Goal: Information Seeking & Learning: Learn about a topic

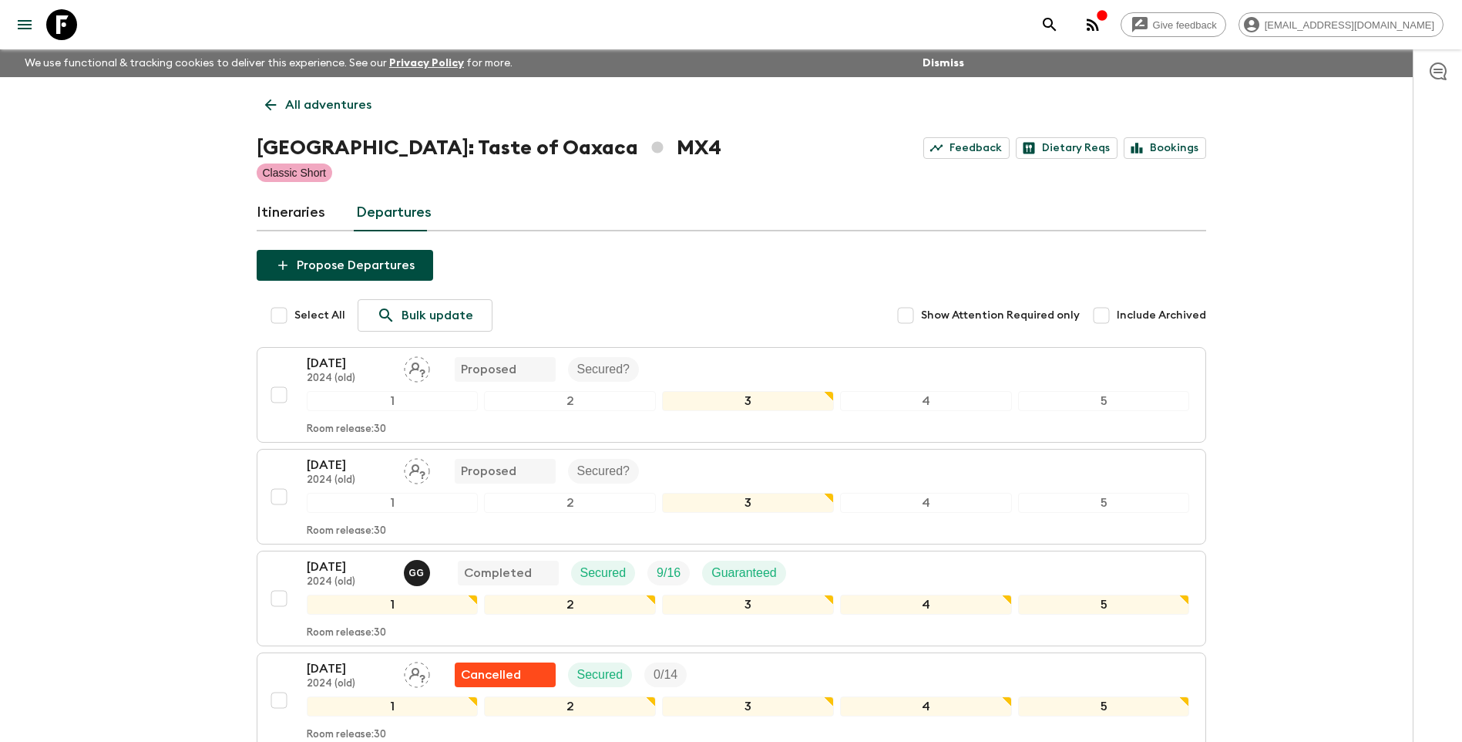
click at [297, 208] on link "Itineraries" at bounding box center [291, 212] width 69 height 37
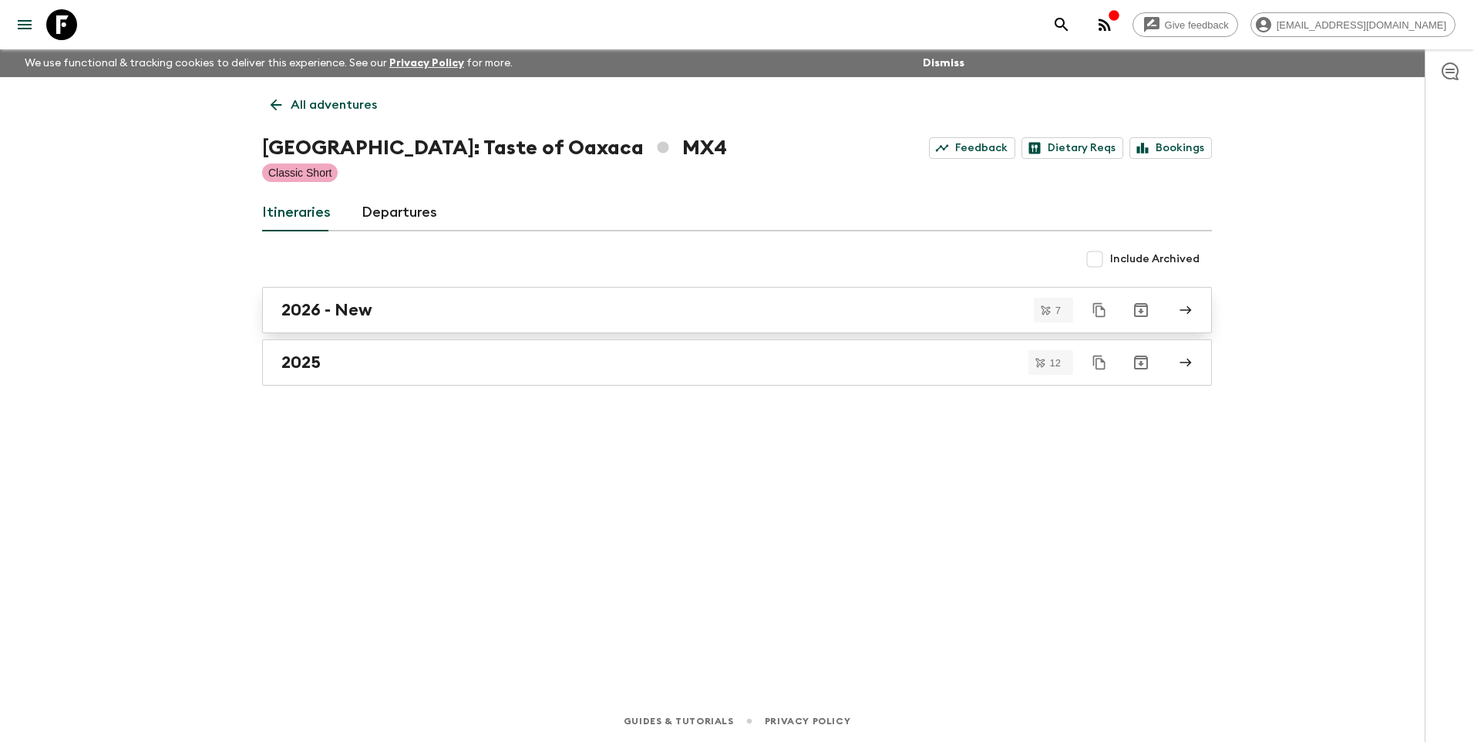
click at [335, 317] on h2 "2026 - New" at bounding box center [326, 310] width 91 height 20
click at [318, 361] on h2 "2025" at bounding box center [300, 362] width 39 height 20
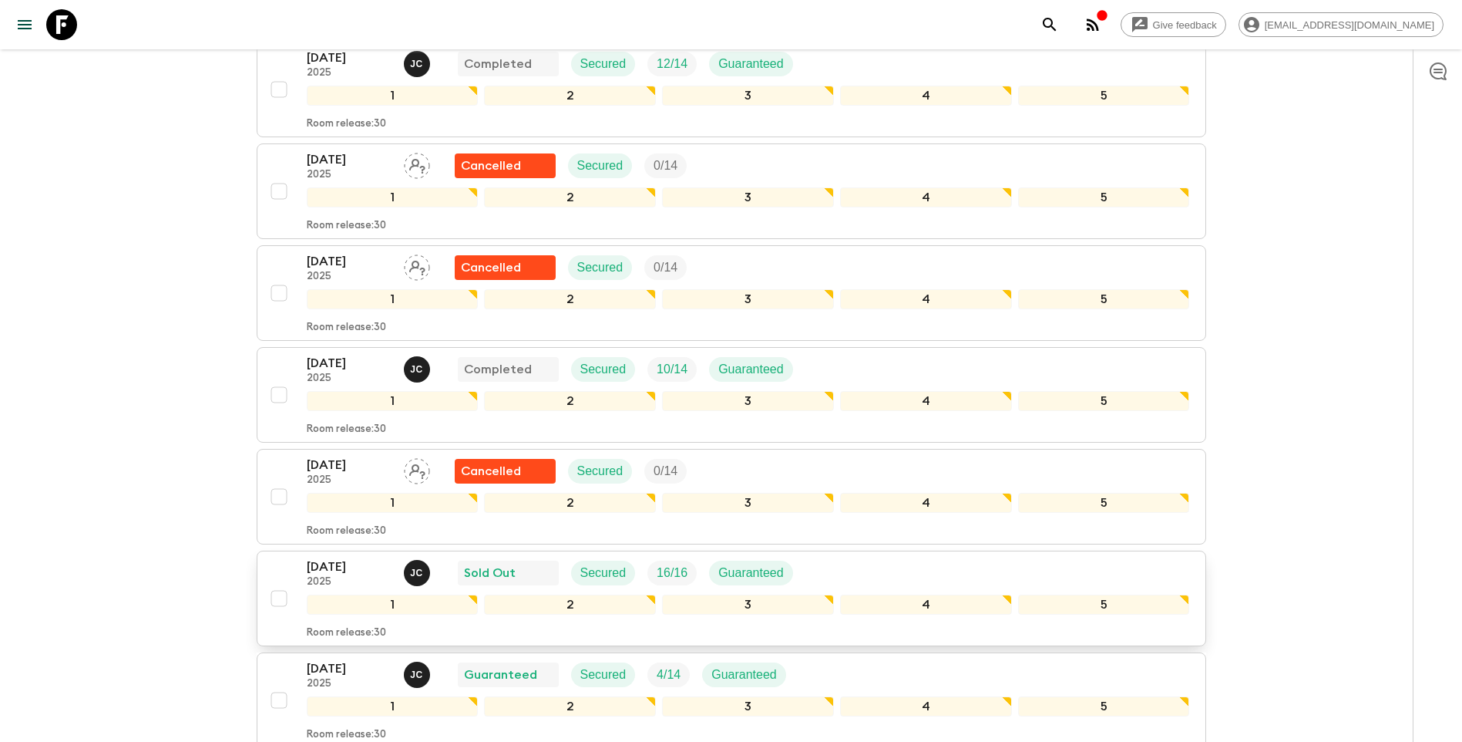
scroll to position [848, 0]
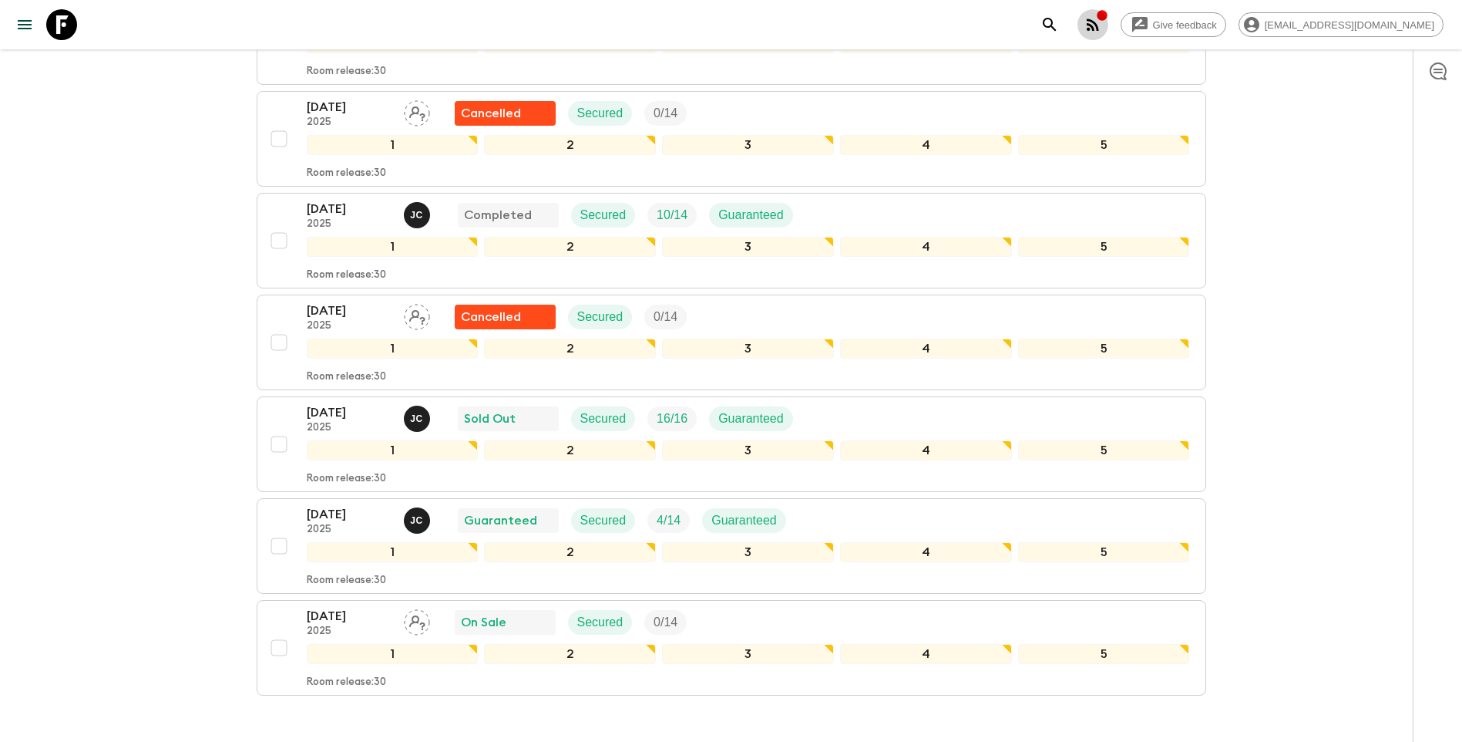
click at [1102, 23] on icon "button" at bounding box center [1093, 24] width 19 height 19
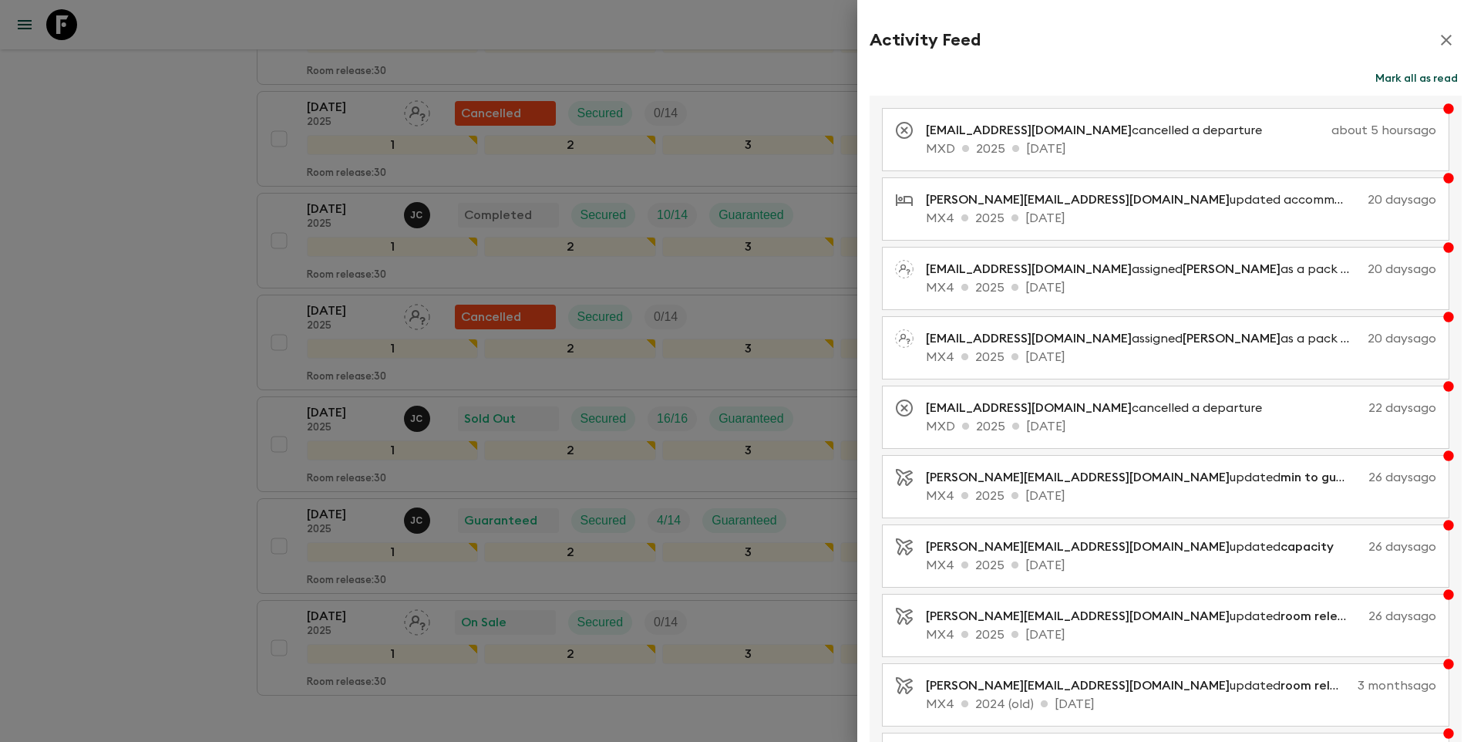
click at [122, 284] on div at bounding box center [737, 371] width 1474 height 742
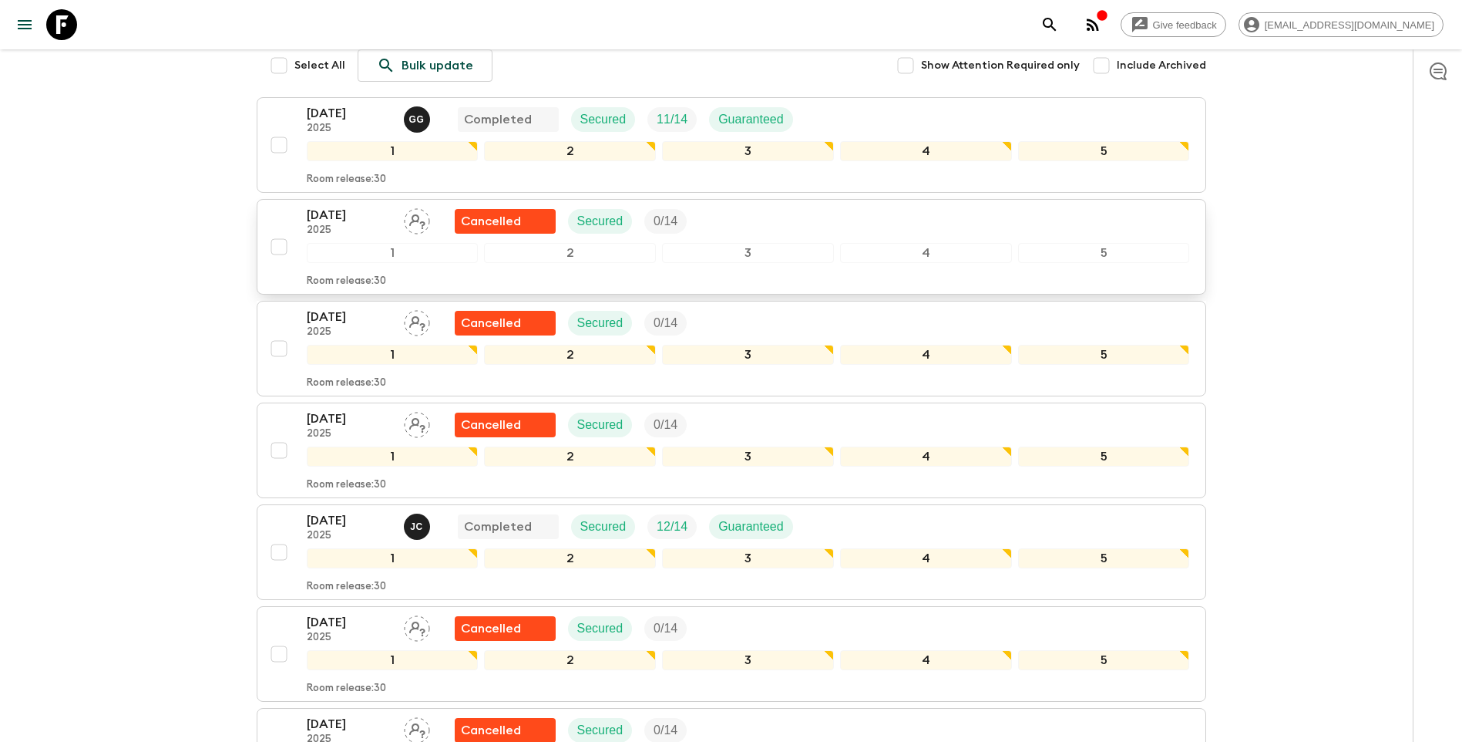
scroll to position [77, 0]
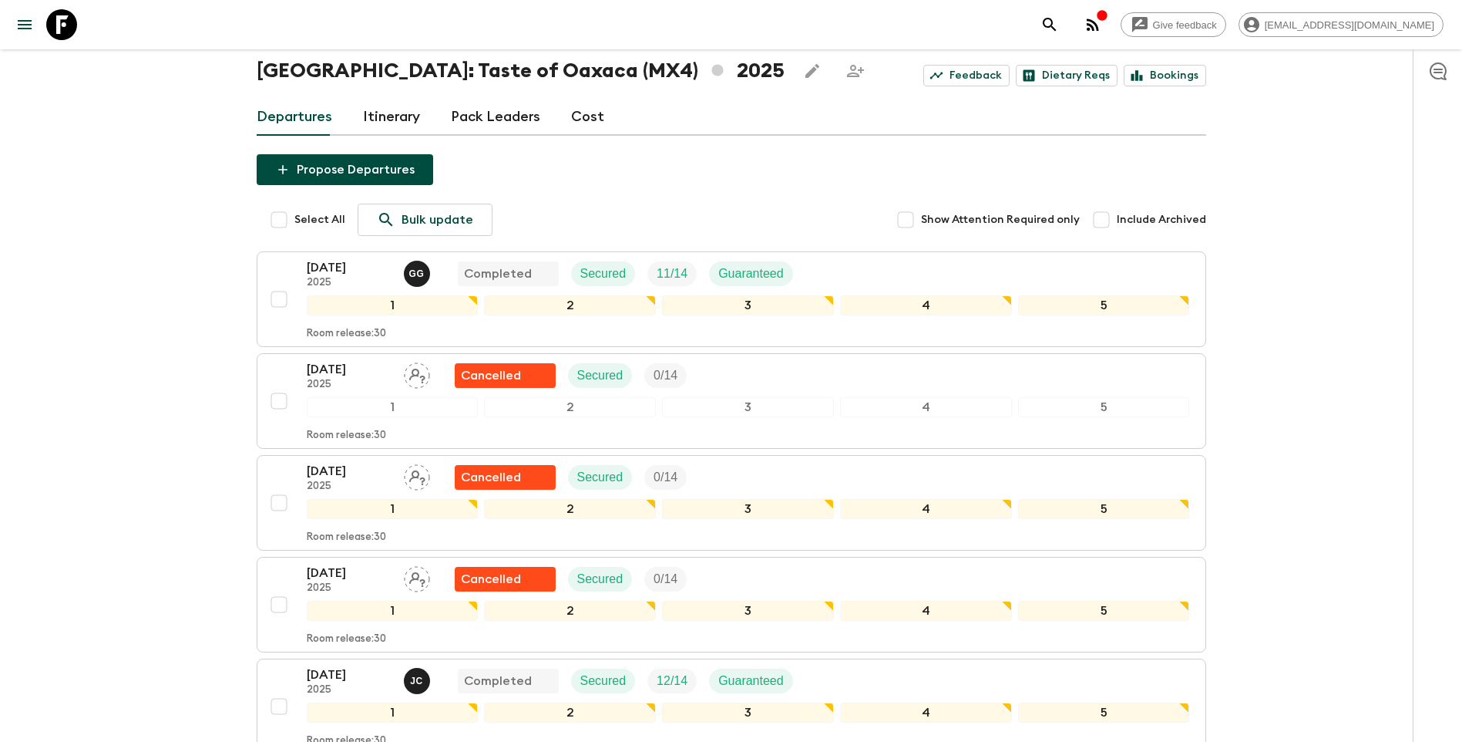
click at [390, 113] on link "Itinerary" at bounding box center [391, 117] width 57 height 37
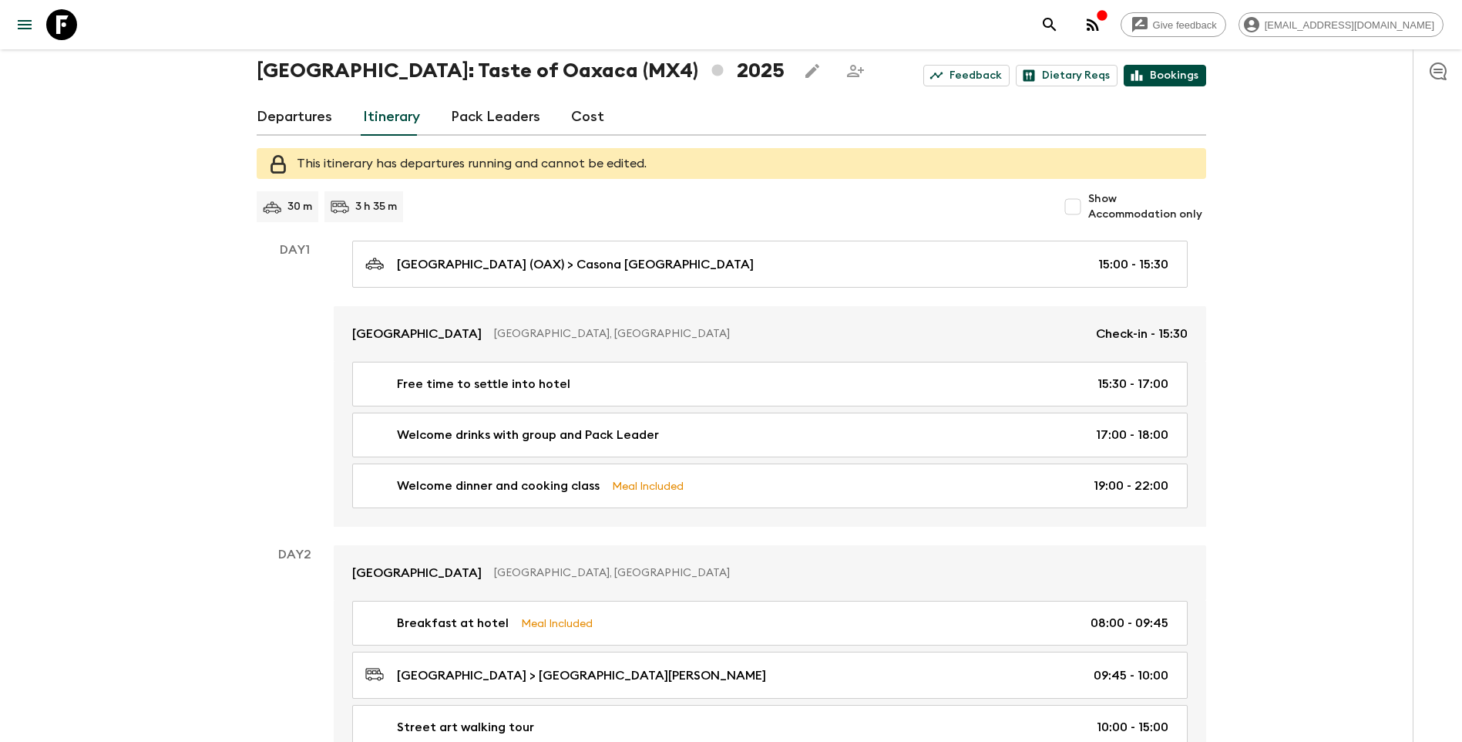
click at [1189, 77] on link "Bookings" at bounding box center [1165, 76] width 82 height 22
